Goal: Ask a question: Seek information or help from site administrators or community

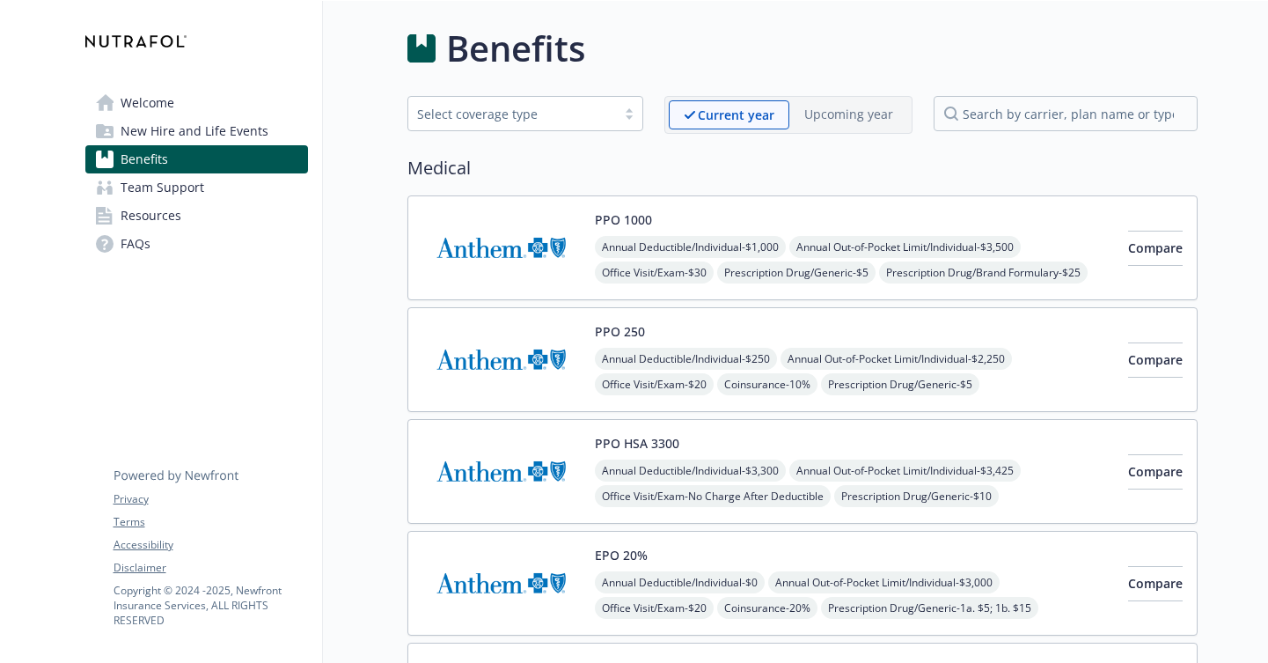
click at [210, 182] on link "Team Support" at bounding box center [196, 187] width 223 height 28
